Goal: Transaction & Acquisition: Purchase product/service

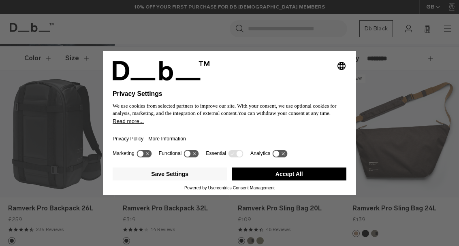
click at [267, 181] on button "Accept All" at bounding box center [289, 174] width 115 height 13
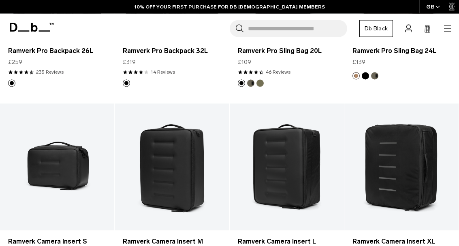
scroll to position [276, 0]
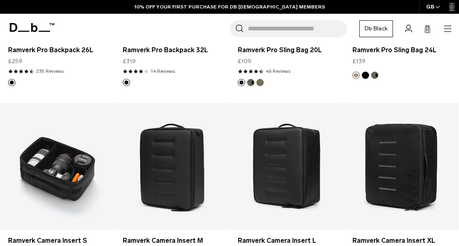
click at [51, 174] on link "Ramverk Camera Insert S" at bounding box center [57, 166] width 114 height 127
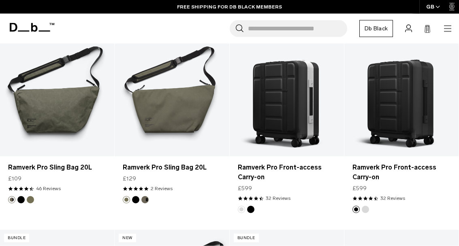
scroll to position [540, 0]
click at [38, 168] on link "Ramverk Pro Sling Bag 20L" at bounding box center [57, 167] width 98 height 10
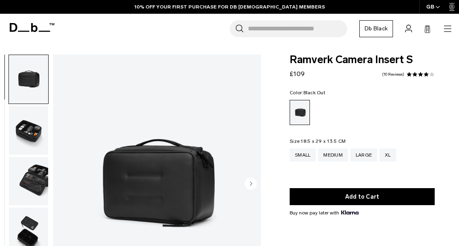
click at [25, 139] on img "button" at bounding box center [28, 130] width 39 height 49
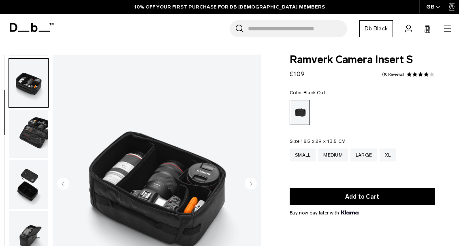
scroll to position [51, 0]
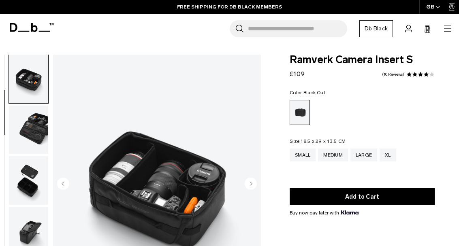
click at [27, 181] on img "button" at bounding box center [28, 180] width 39 height 49
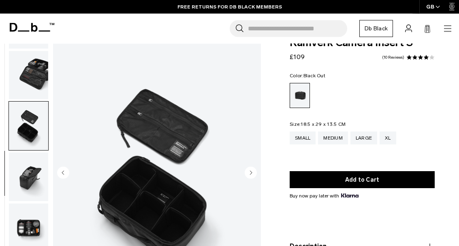
scroll to position [18, 0]
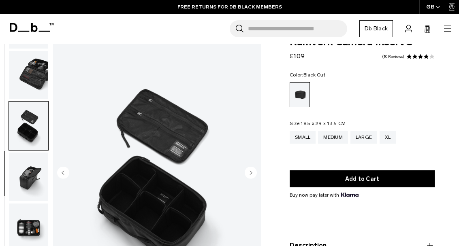
click at [29, 232] on img "button" at bounding box center [28, 228] width 39 height 49
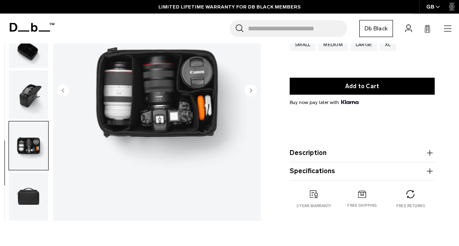
scroll to position [106, 0]
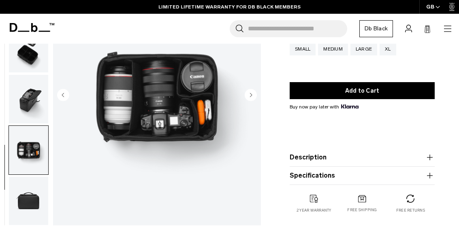
click at [28, 203] on img "button" at bounding box center [28, 201] width 39 height 49
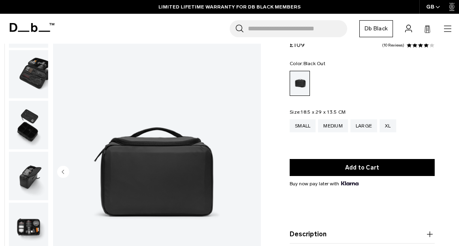
scroll to position [0, 0]
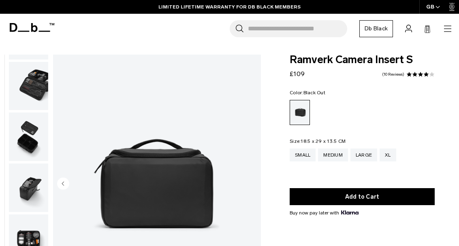
click at [421, 77] on span at bounding box center [420, 75] width 6 height 6
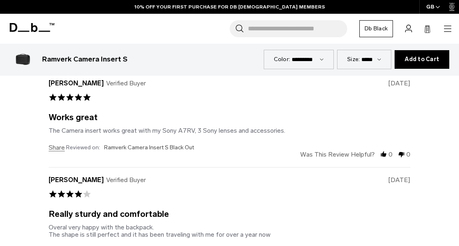
scroll to position [1752, 0]
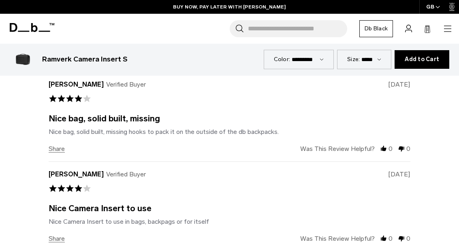
scroll to position [1471, 0]
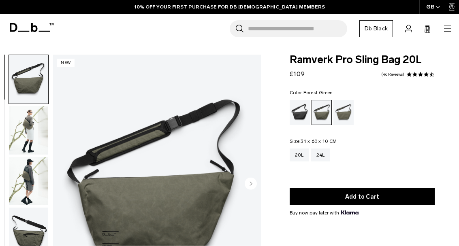
click at [19, 140] on img "button" at bounding box center [28, 130] width 39 height 49
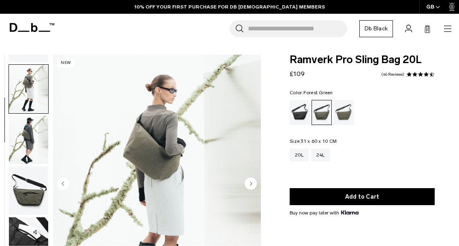
scroll to position [46, 0]
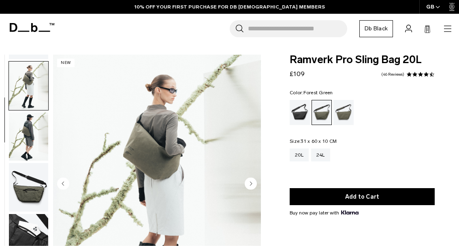
click at [21, 130] on img "button" at bounding box center [28, 137] width 39 height 49
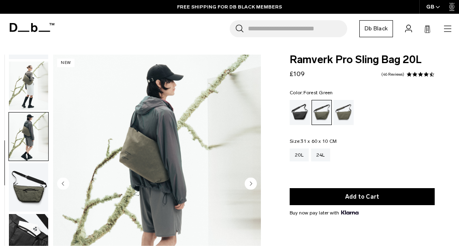
click at [22, 189] on img "button" at bounding box center [28, 187] width 39 height 49
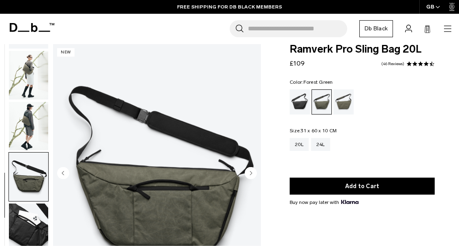
scroll to position [11, 0]
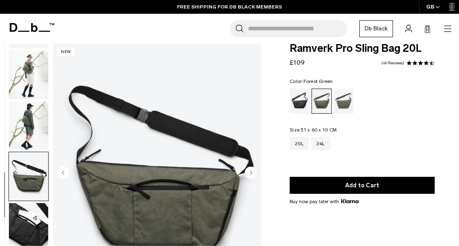
click at [23, 215] on img "button" at bounding box center [28, 227] width 39 height 49
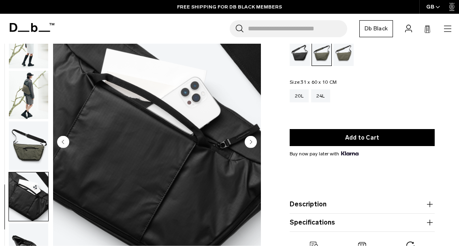
scroll to position [64, 0]
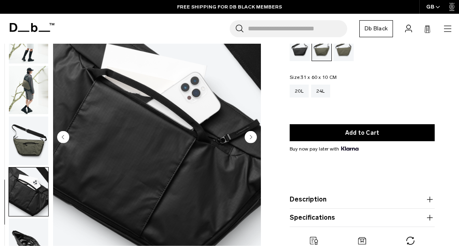
click at [21, 242] on img "button" at bounding box center [28, 243] width 39 height 49
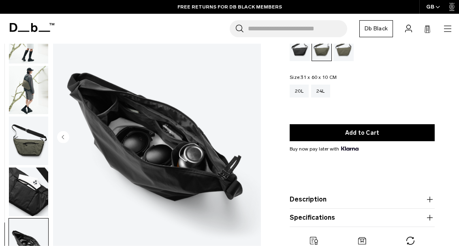
scroll to position [79, 0]
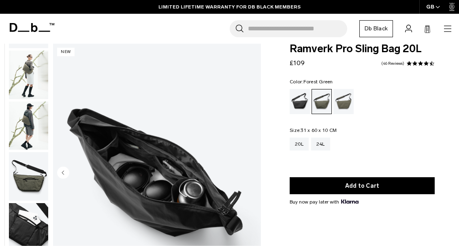
click at [421, 64] on span at bounding box center [420, 64] width 6 height 6
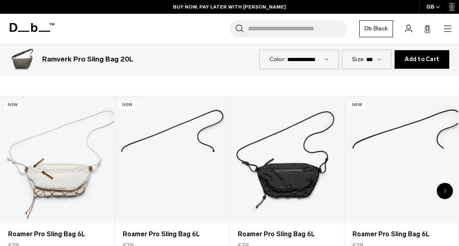
scroll to position [1517, 0]
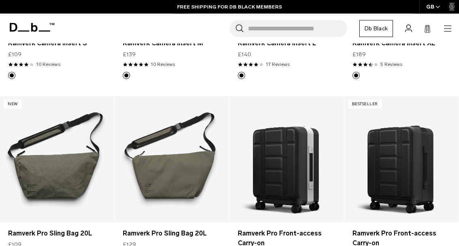
scroll to position [474, 0]
click at [150, 228] on link "Ramverk Pro Sling Bag 20L" at bounding box center [172, 233] width 98 height 10
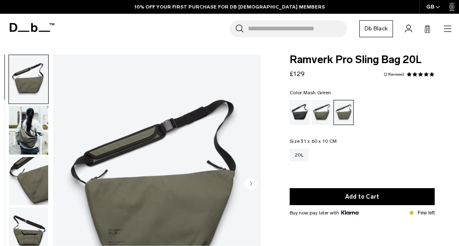
click at [18, 131] on img "button" at bounding box center [28, 130] width 39 height 49
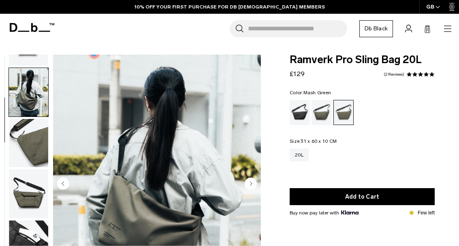
scroll to position [47, 0]
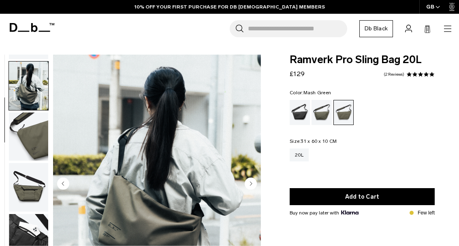
click at [27, 141] on img "button" at bounding box center [28, 137] width 39 height 49
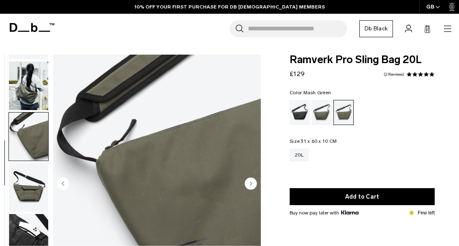
click at [25, 182] on img "button" at bounding box center [28, 187] width 39 height 49
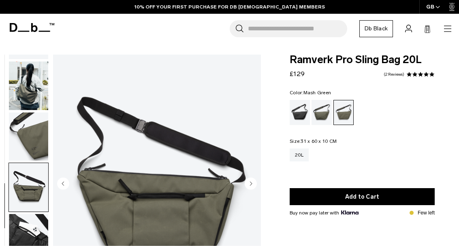
click at [19, 223] on img "button" at bounding box center [28, 238] width 39 height 49
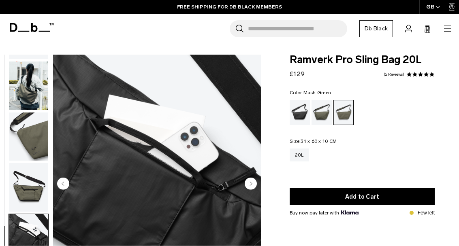
click at [422, 75] on span at bounding box center [420, 75] width 6 height 6
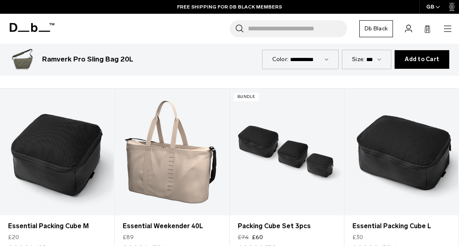
scroll to position [1530, 0]
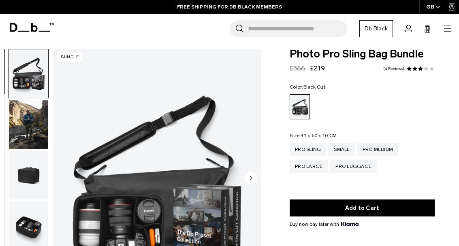
click at [19, 73] on img "button" at bounding box center [28, 73] width 39 height 49
click at [21, 131] on img "button" at bounding box center [28, 124] width 39 height 49
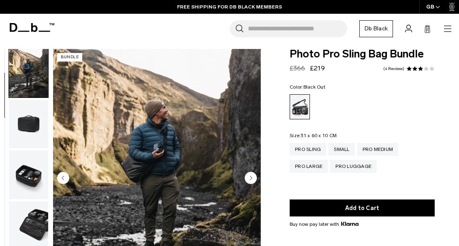
click at [20, 127] on img "button" at bounding box center [28, 124] width 39 height 49
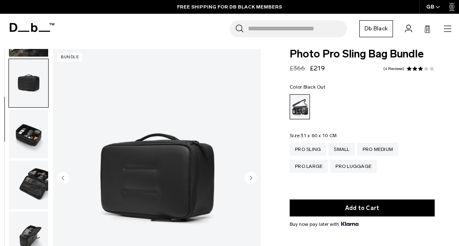
scroll to position [103, 0]
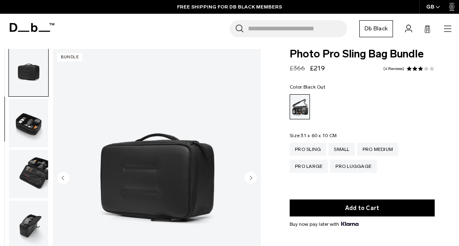
click at [19, 127] on img "button" at bounding box center [28, 123] width 39 height 49
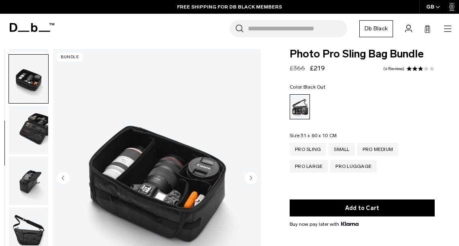
scroll to position [155, 0]
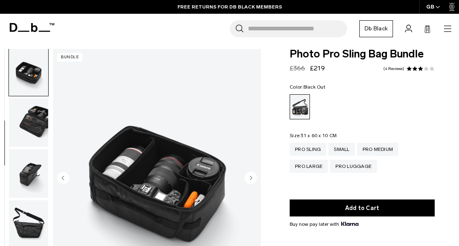
click at [21, 168] on img "button" at bounding box center [28, 173] width 39 height 49
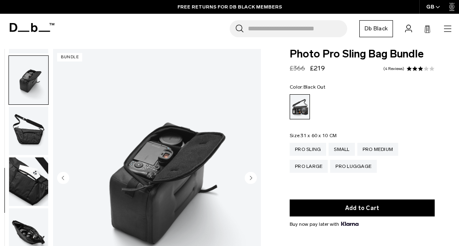
scroll to position [253, 0]
click at [26, 130] on img "button" at bounding box center [28, 131] width 39 height 49
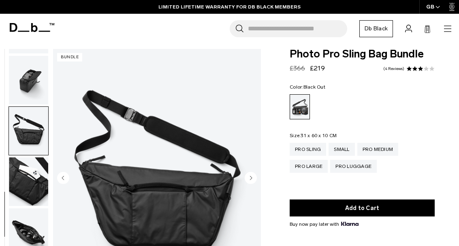
click at [21, 180] on img "button" at bounding box center [28, 181] width 39 height 49
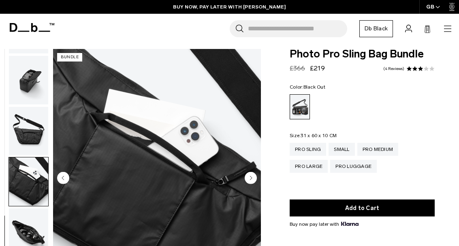
click at [20, 221] on img "button" at bounding box center [28, 232] width 39 height 49
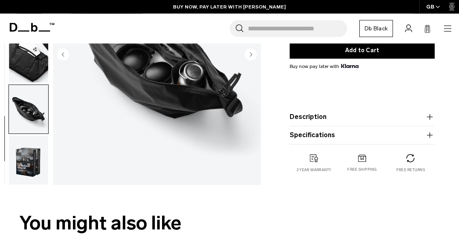
click at [19, 155] on img "button" at bounding box center [28, 160] width 39 height 49
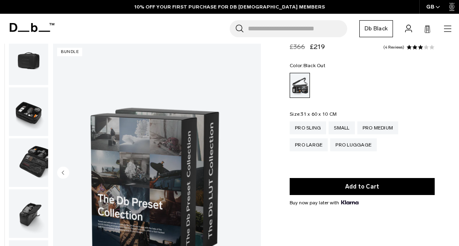
scroll to position [28, 0]
click at [426, 48] on span at bounding box center [426, 47] width 6 height 6
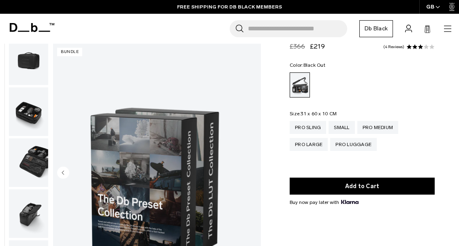
click at [416, 47] on span at bounding box center [415, 47] width 6 height 6
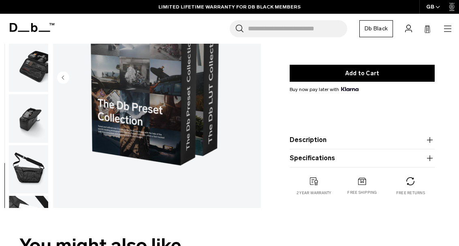
scroll to position [139, 0]
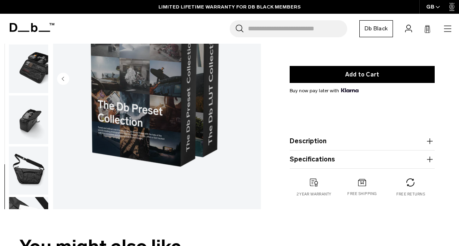
click at [425, 140] on icon "button" at bounding box center [430, 141] width 10 height 10
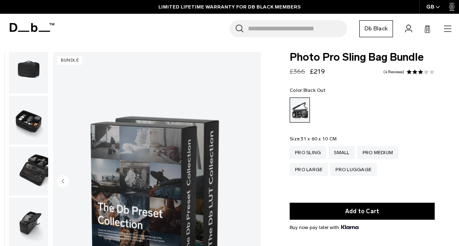
scroll to position [2, 0]
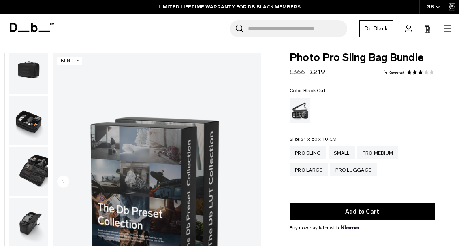
click at [28, 173] on img "button" at bounding box center [28, 171] width 39 height 49
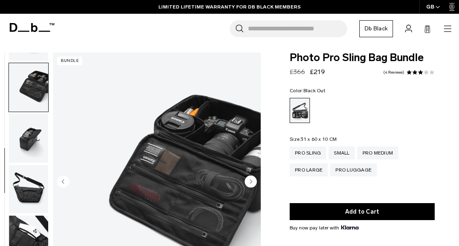
scroll to position [206, 0]
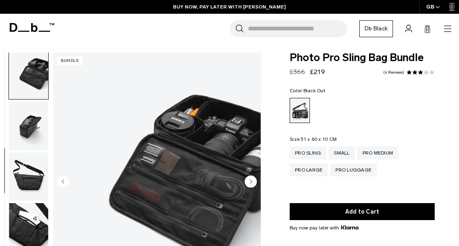
click at [26, 134] on img "button" at bounding box center [28, 126] width 39 height 49
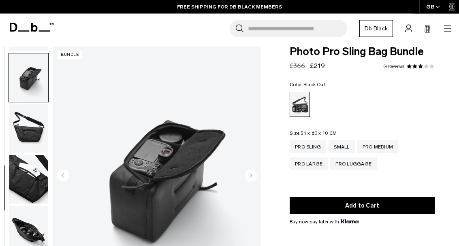
scroll to position [0, 0]
